Goal: Information Seeking & Learning: Learn about a topic

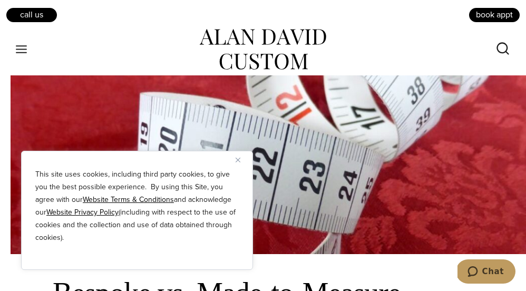
click at [239, 160] on img "Close" at bounding box center [237, 159] width 5 height 5
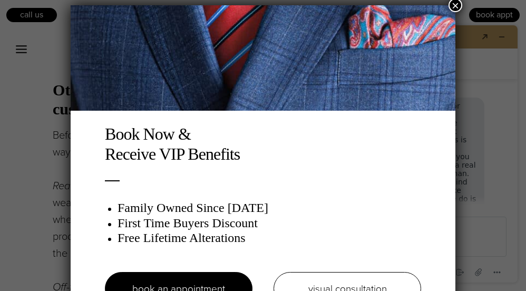
click at [455, 3] on button "×" at bounding box center [455, 5] width 14 height 14
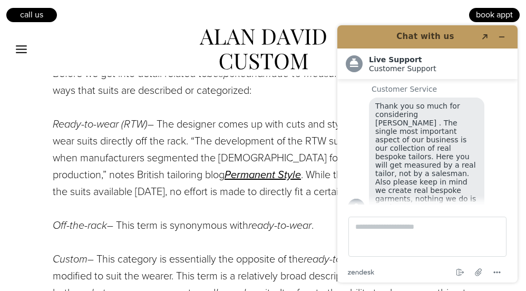
scroll to position [568, 0]
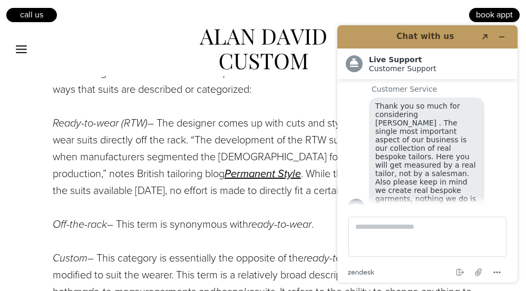
click at [391, 12] on div "book appt" at bounding box center [392, 14] width 258 height 18
click at [314, 199] on p "Ready-to-wear (RTW) – The designer comes up with cuts and styles for suits, off…" at bounding box center [268, 156] width 431 height 84
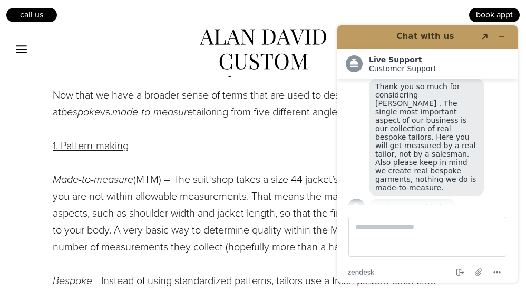
scroll to position [844, 0]
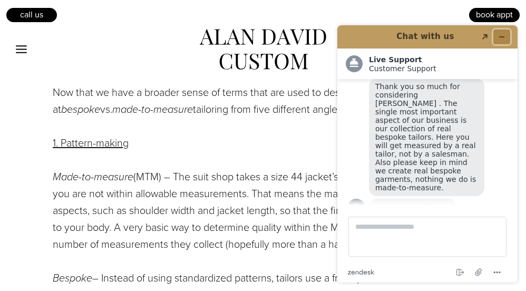
click at [501, 37] on icon "Minimize widget" at bounding box center [501, 37] width 5 height 0
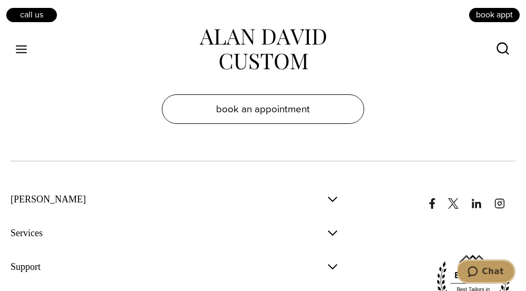
scroll to position [2721, 0]
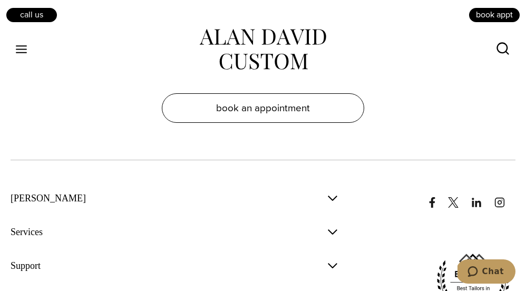
click at [329, 225] on span "button" at bounding box center [332, 231] width 13 height 13
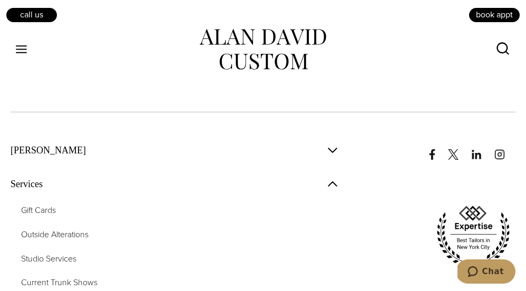
scroll to position [2771, 0]
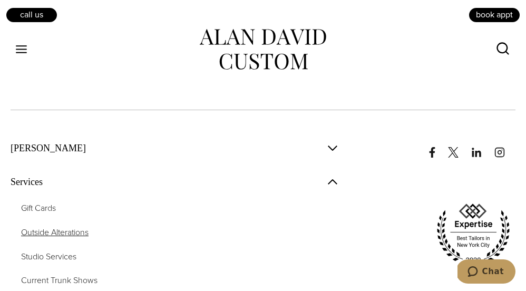
click at [59, 226] on span "Outside Alterations" at bounding box center [54, 232] width 67 height 12
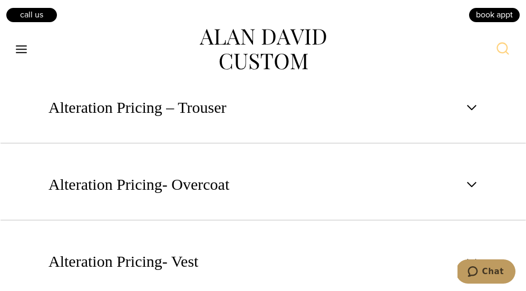
scroll to position [1279, 0]
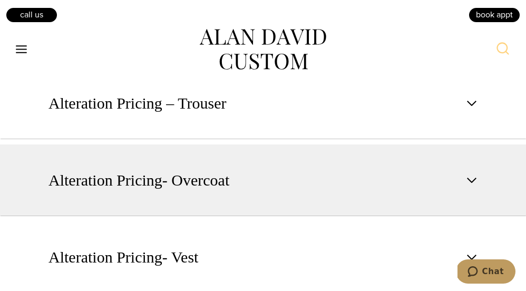
click at [387, 197] on button "Alteration Pricing- Overcoat" at bounding box center [263, 180] width 526 height 72
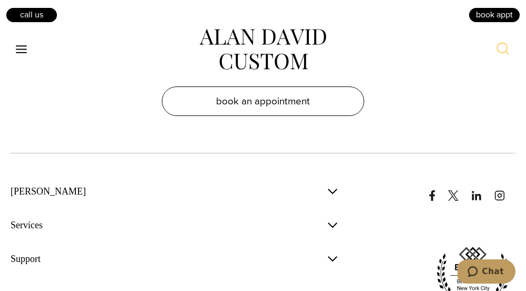
scroll to position [2018, 0]
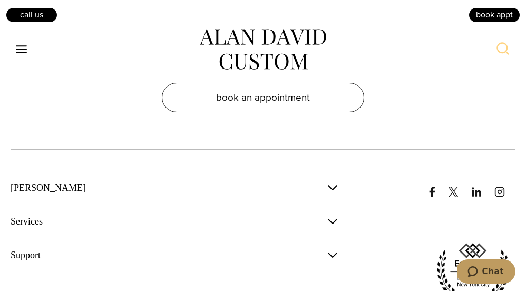
click at [332, 223] on span "button" at bounding box center [332, 221] width 13 height 13
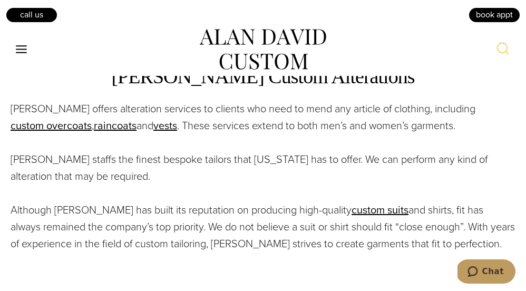
scroll to position [244, 0]
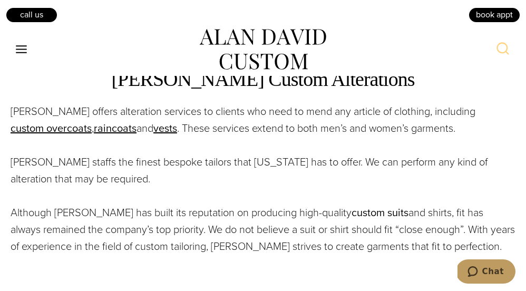
click at [357, 213] on link "custom suits" at bounding box center [379, 212] width 57 height 16
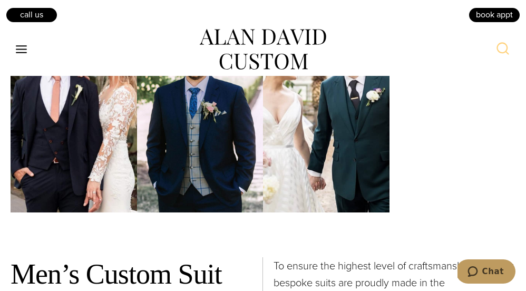
scroll to position [4051, 0]
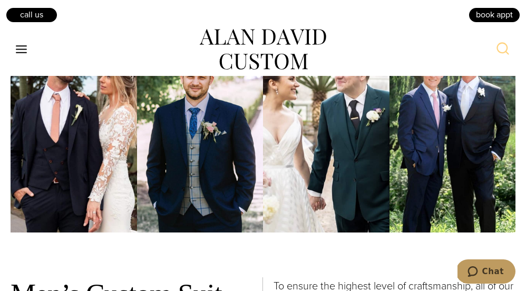
click at [23, 52] on icon "Open menu" at bounding box center [21, 49] width 11 height 8
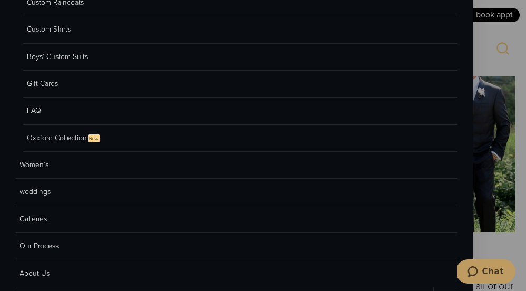
scroll to position [226, 0]
click at [76, 141] on link "Oxxford Collection New" at bounding box center [240, 137] width 434 height 27
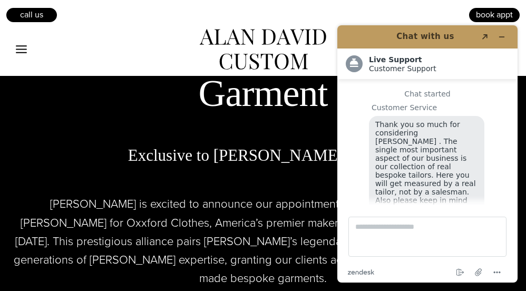
scroll to position [142, 0]
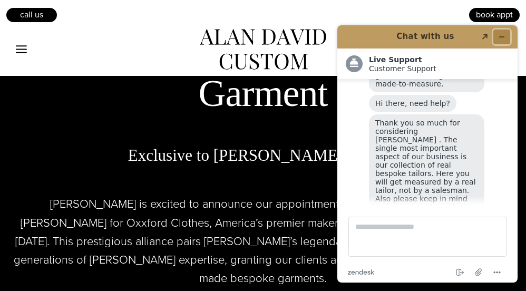
click at [505, 36] on button "Minimize widget" at bounding box center [501, 36] width 17 height 15
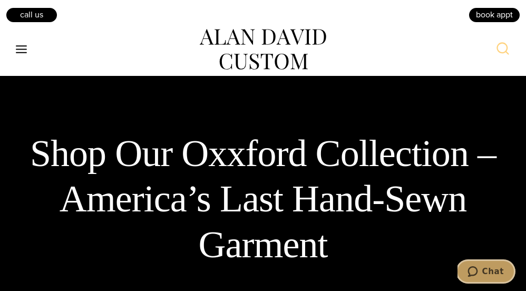
scroll to position [0, 0]
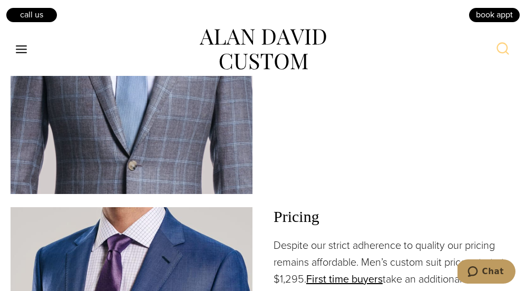
scroll to position [1189, 0]
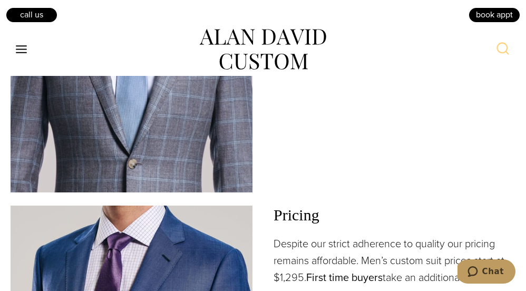
click at [371, 269] on link "First time buyers" at bounding box center [344, 277] width 76 height 16
